Goal: Task Accomplishment & Management: Manage account settings

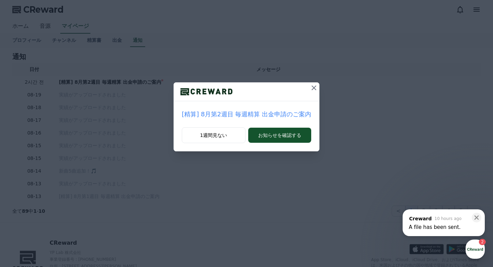
click at [313, 90] on icon at bounding box center [314, 88] width 8 height 8
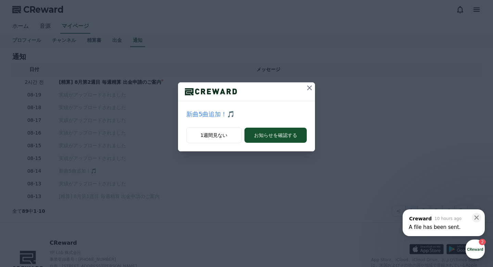
click at [309, 89] on icon at bounding box center [310, 88] width 8 height 8
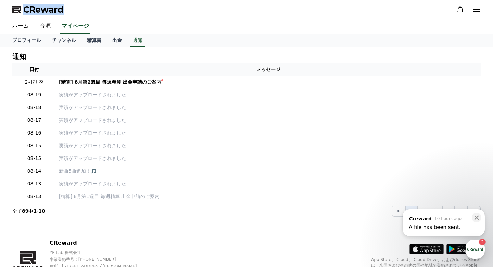
drag, startPoint x: 72, startPoint y: 9, endPoint x: 24, endPoint y: 10, distance: 47.6
click at [24, 10] on div "CReward" at bounding box center [247, 9] width 480 height 19
copy span "CReward"
click at [137, 42] on link "通知" at bounding box center [137, 40] width 15 height 13
click at [119, 41] on link "出金" at bounding box center [117, 40] width 21 height 13
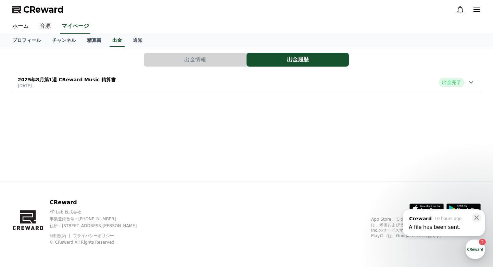
click at [207, 60] on button "出金情報" at bounding box center [195, 60] width 102 height 14
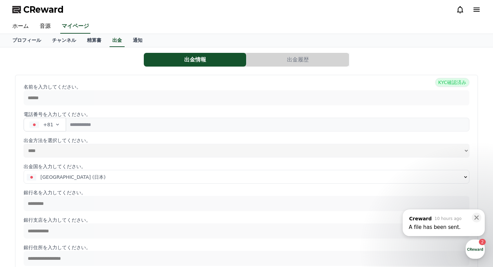
click at [447, 83] on span "KYC確認済み" at bounding box center [453, 82] width 34 height 9
click at [92, 41] on link "精算書" at bounding box center [94, 40] width 25 height 13
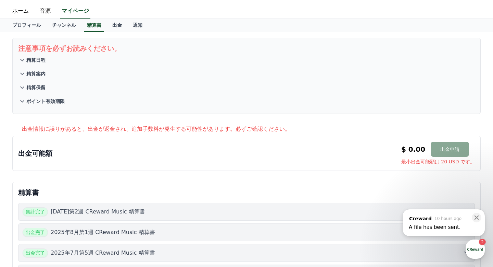
scroll to position [14, 0]
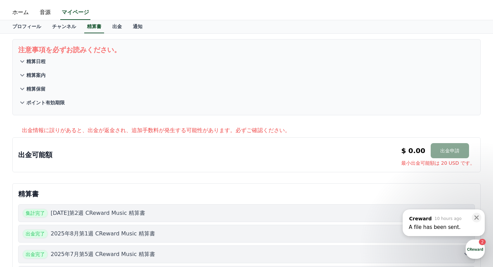
click at [41, 74] on p "精算案内" at bounding box center [35, 75] width 19 height 7
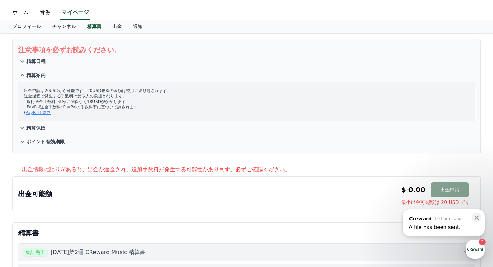
click at [40, 127] on p "精算保留" at bounding box center [35, 127] width 19 height 7
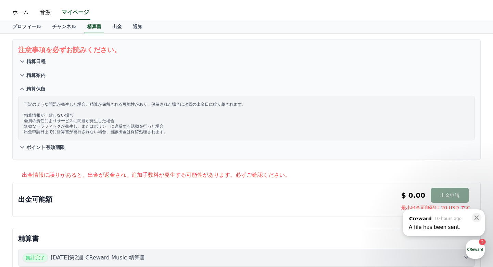
click at [36, 63] on p "精算日程" at bounding box center [35, 61] width 19 height 7
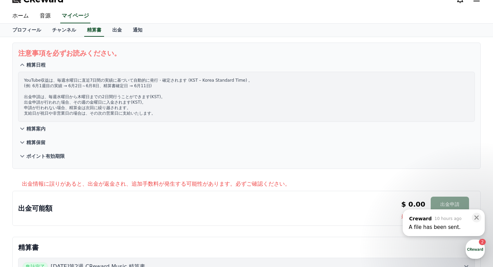
scroll to position [0, 0]
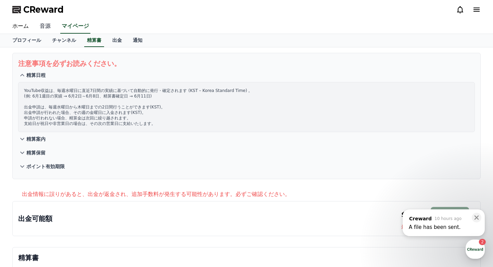
click at [50, 27] on link "音源" at bounding box center [45, 26] width 22 height 14
